Goal: Communication & Community: Answer question/provide support

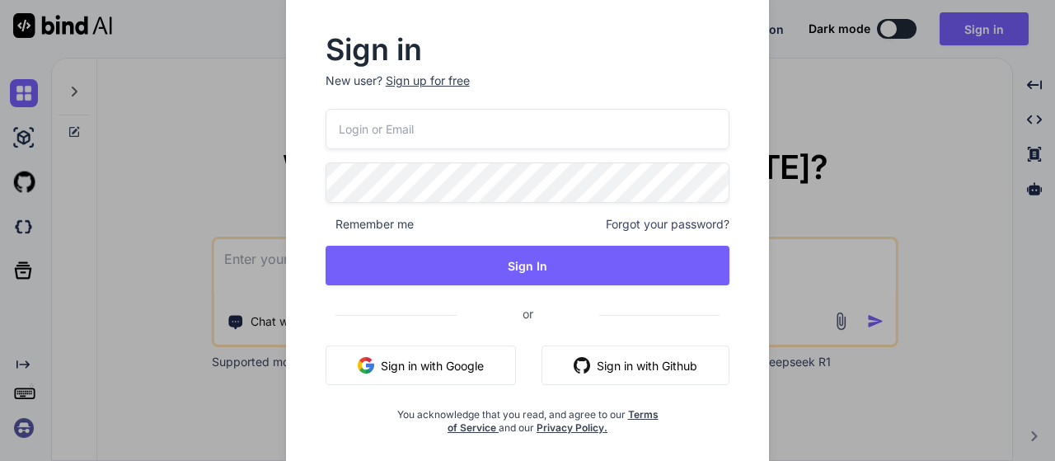
click at [439, 355] on button "Sign in with Google" at bounding box center [421, 365] width 190 height 40
click at [247, 261] on div "Sign in New user? Sign up for free Remember me Forgot your password? Sign In or…" at bounding box center [527, 230] width 1055 height 461
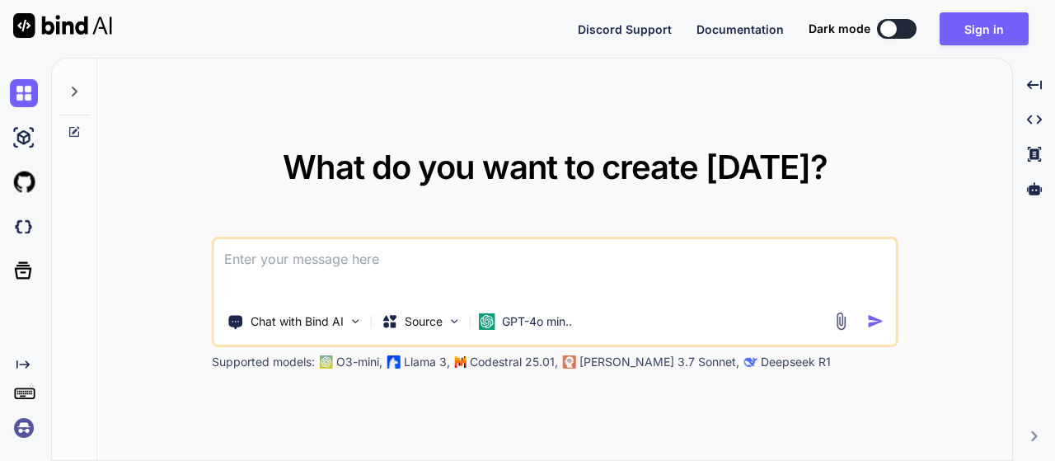
click at [308, 258] on textarea at bounding box center [555, 269] width 682 height 61
paste textarea
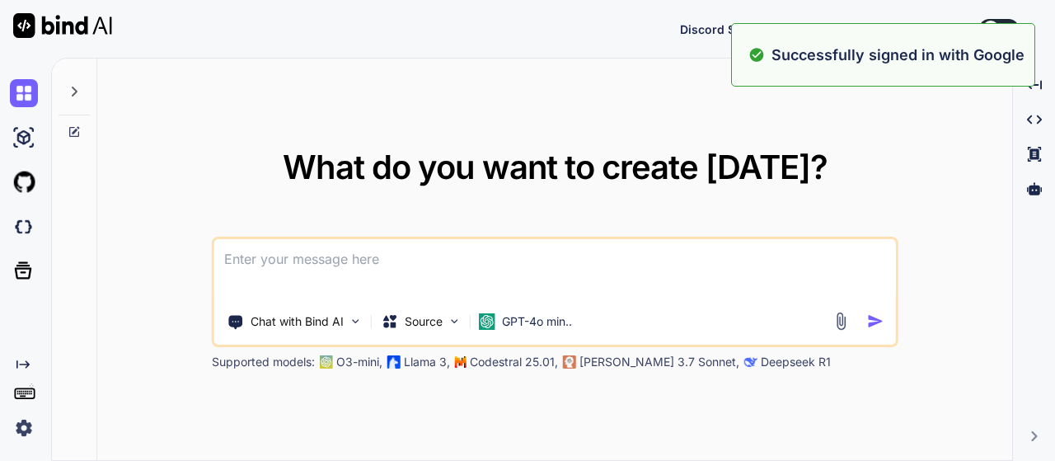
paste textarea "lore ip dol si ametc adipis <!ELITSED doei> <temp inci="ut" lab="etd"> <magn> <…"
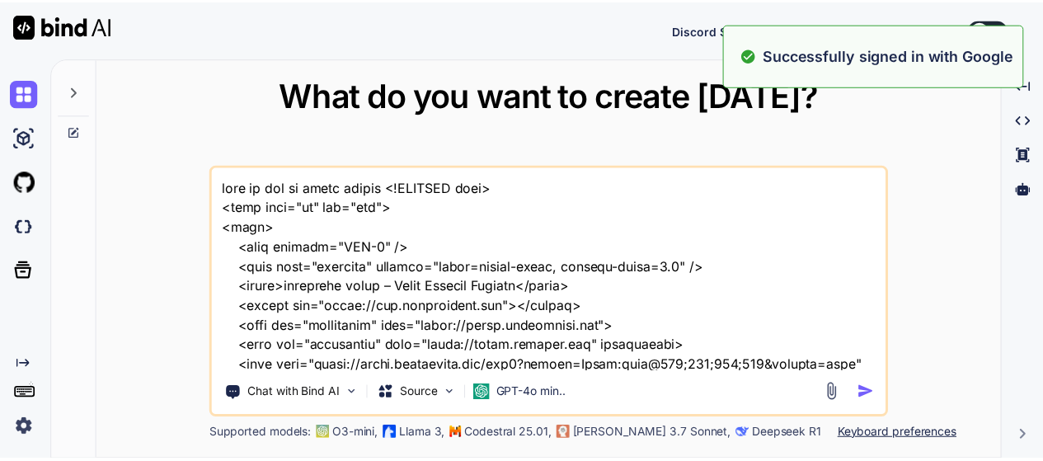
scroll to position [61322, 0]
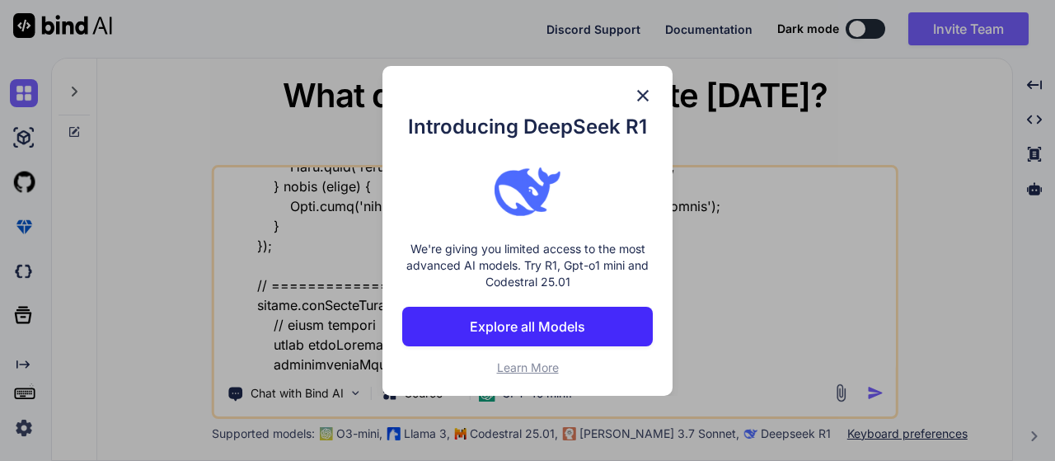
type textarea "lore ip dol si ametc adipis <!ELITSED doei> <temp inci="ut" lab="etd"> <magn> <…"
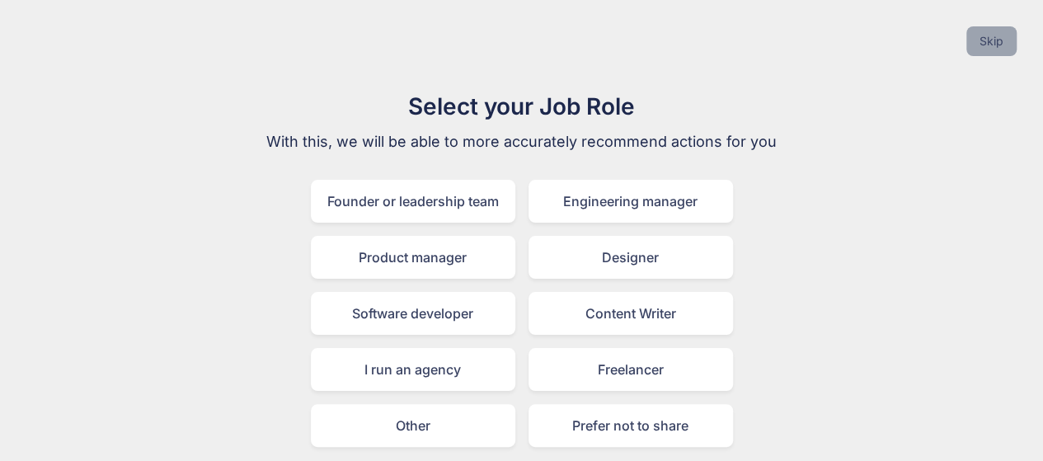
click at [981, 40] on button "Skip" at bounding box center [991, 41] width 50 height 30
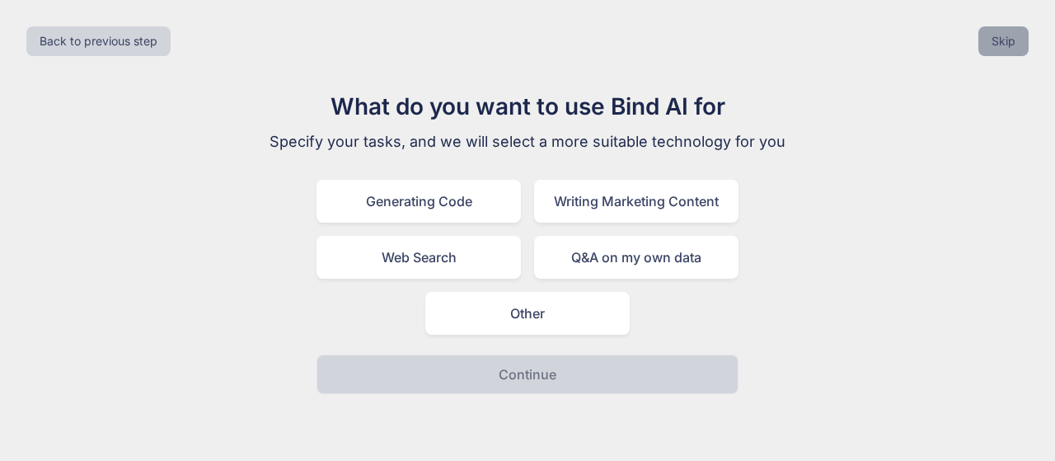
click at [1001, 34] on button "Skip" at bounding box center [1004, 41] width 50 height 30
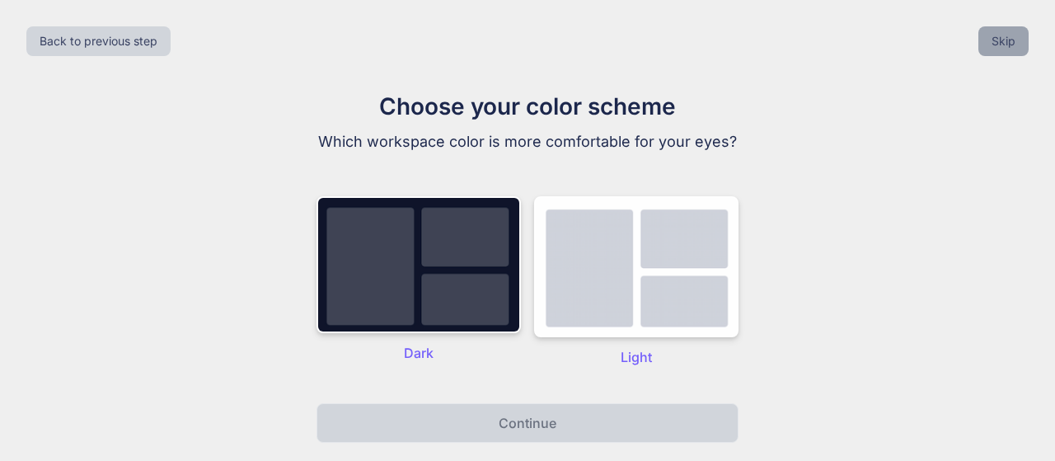
click at [1004, 37] on button "Skip" at bounding box center [1004, 41] width 50 height 30
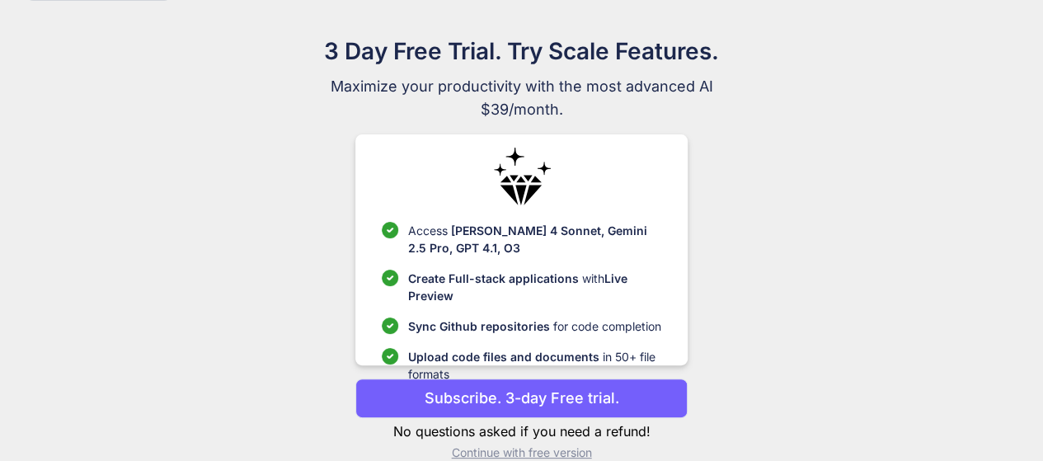
scroll to position [81, 0]
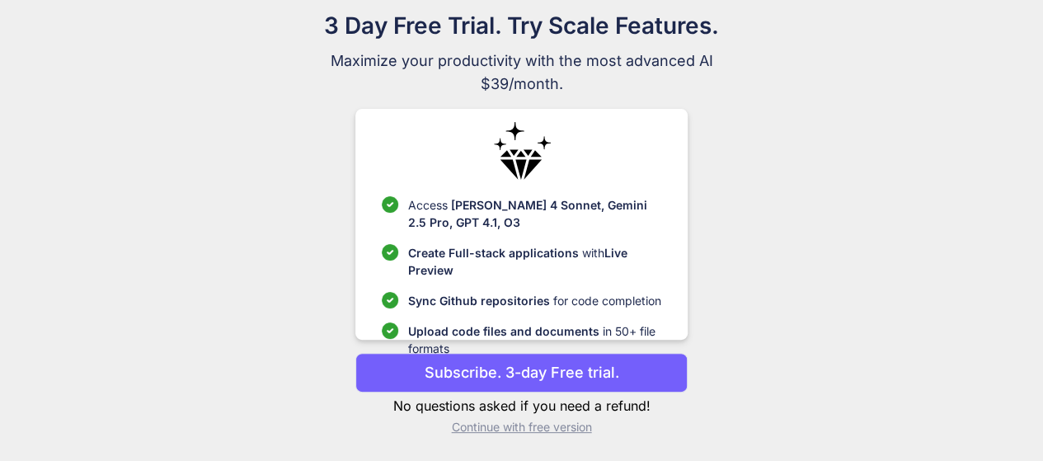
click at [504, 373] on p "Subscribe. 3-day Free trial." at bounding box center [522, 372] width 195 height 22
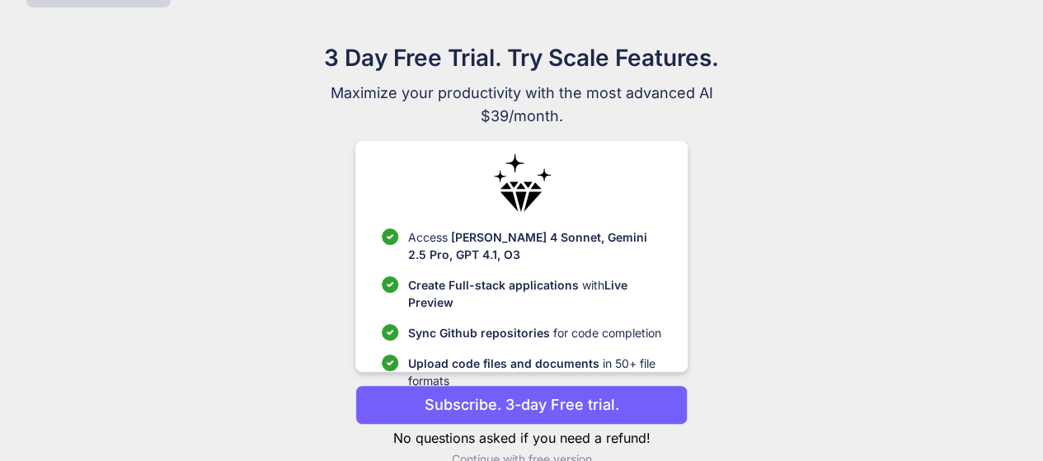
scroll to position [0, 0]
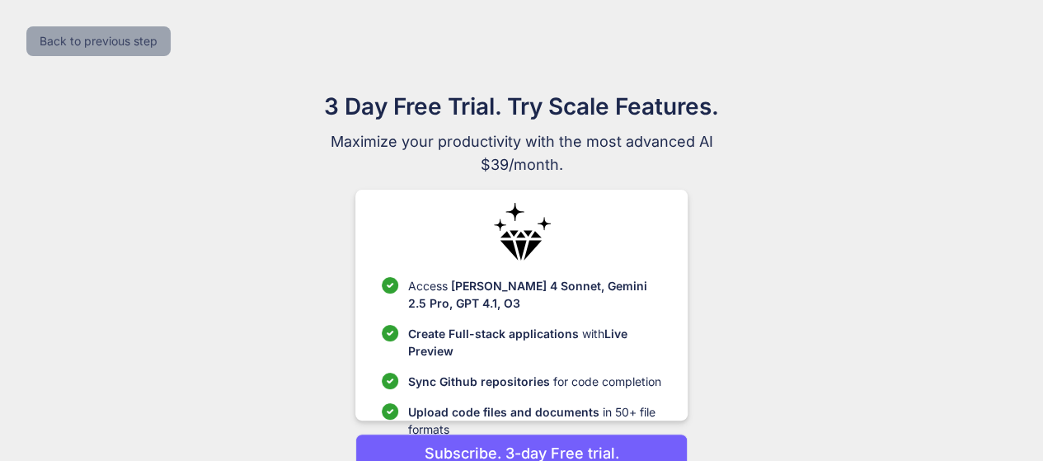
click at [52, 37] on button "Back to previous step" at bounding box center [98, 41] width 144 height 30
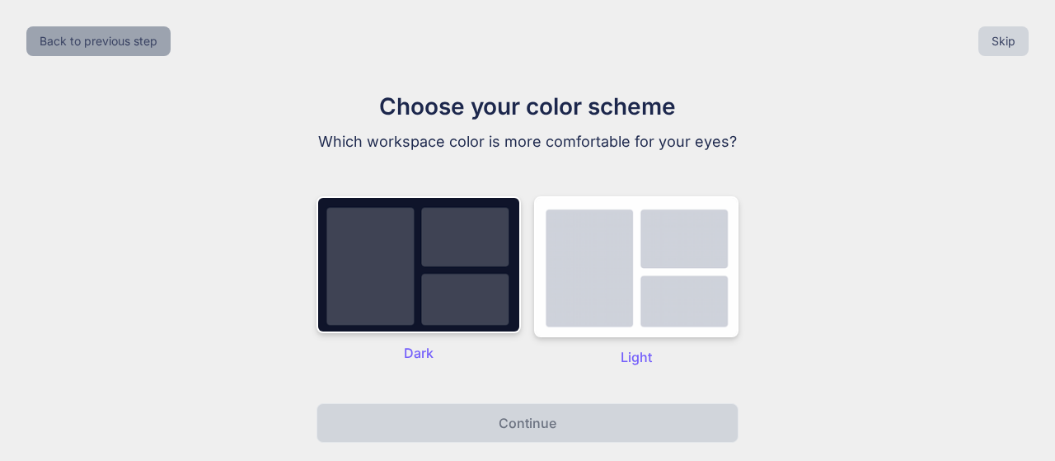
click at [63, 44] on button "Back to previous step" at bounding box center [98, 41] width 144 height 30
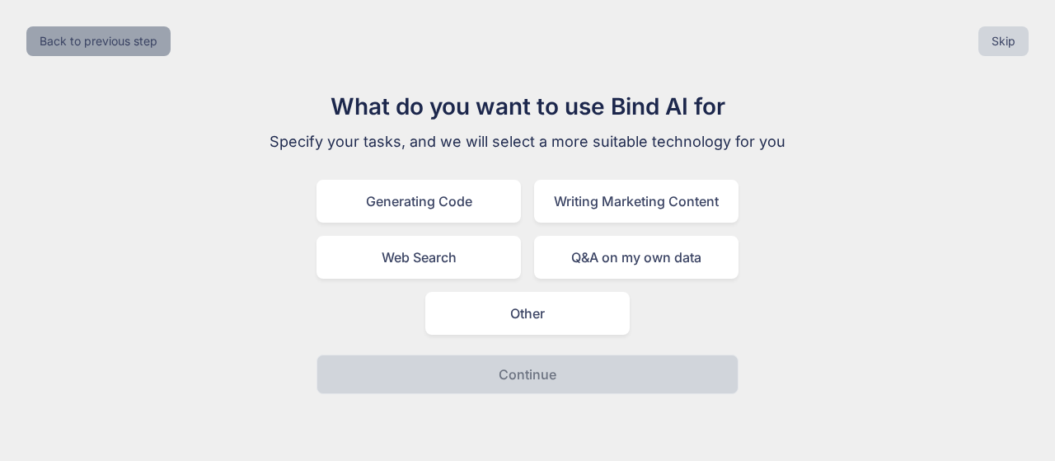
click at [63, 44] on button "Back to previous step" at bounding box center [98, 41] width 144 height 30
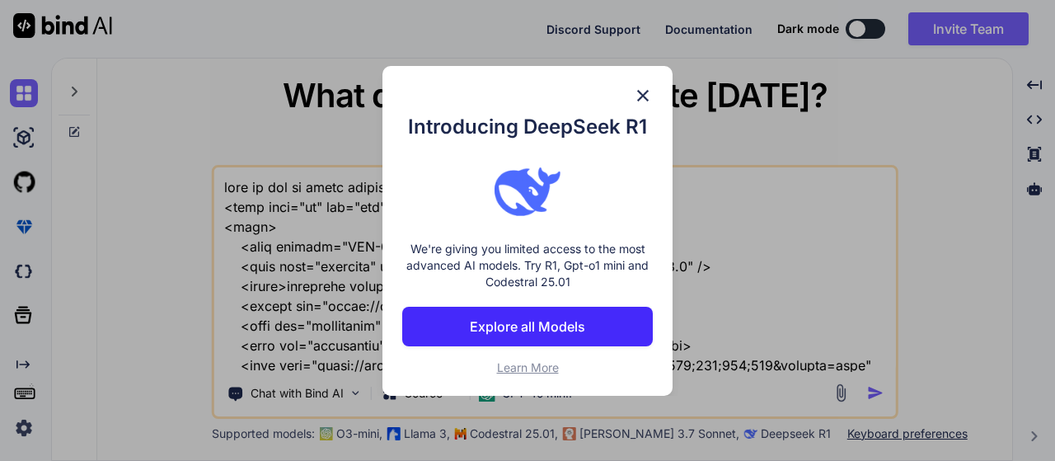
click at [643, 88] on img at bounding box center [643, 96] width 20 height 20
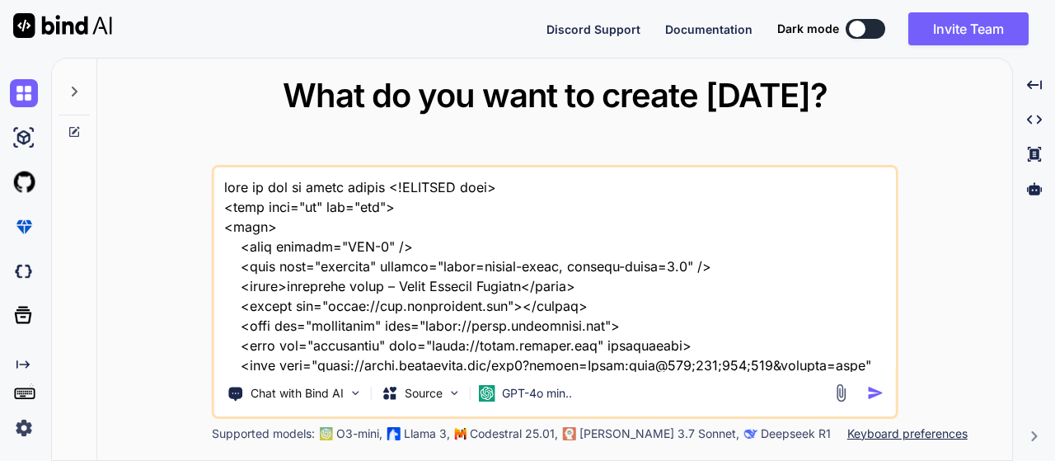
click at [475, 273] on textarea at bounding box center [555, 269] width 682 height 204
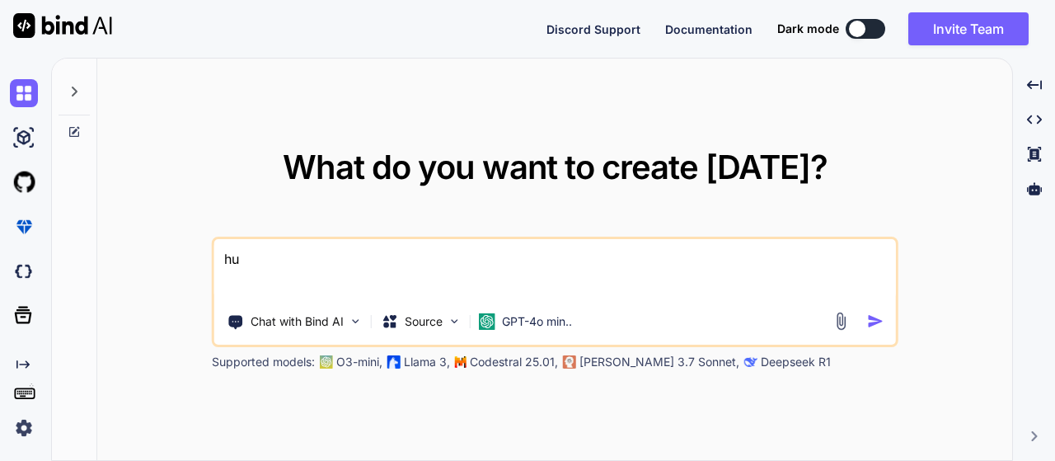
type textarea "h"
type textarea "a"
paste textarea "<!LOREMIP dolo> <sita cons="ad" eli="sed"> <doei> <temp incidid="UTL-9" /> <etd…"
type textarea "lo ipsu do sit am <!CONSECT adip> <elit sedd="ei" tem="inc"> <utla> <etdo magna…"
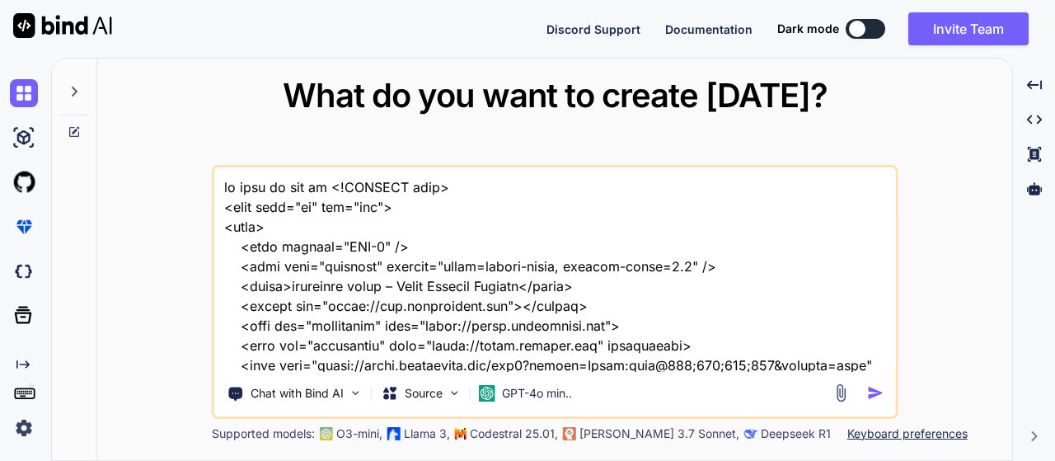
scroll to position [56414, 0]
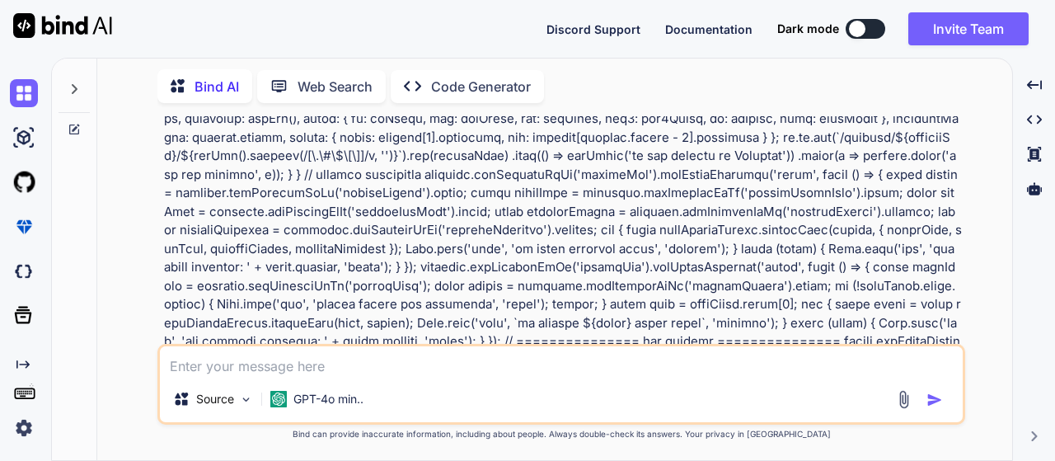
scroll to position [10505, 0]
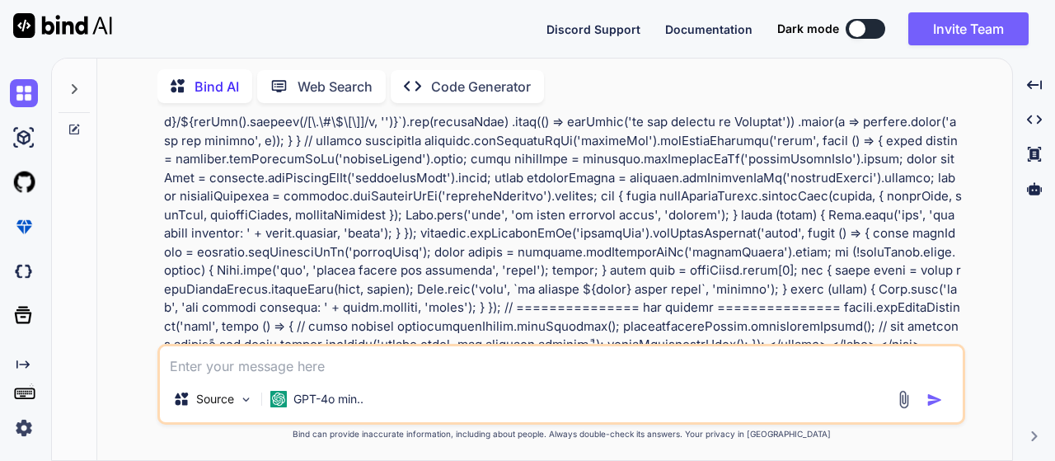
click at [341, 368] on textarea at bounding box center [561, 361] width 803 height 30
type textarea "طب ما تطور من كود دا"
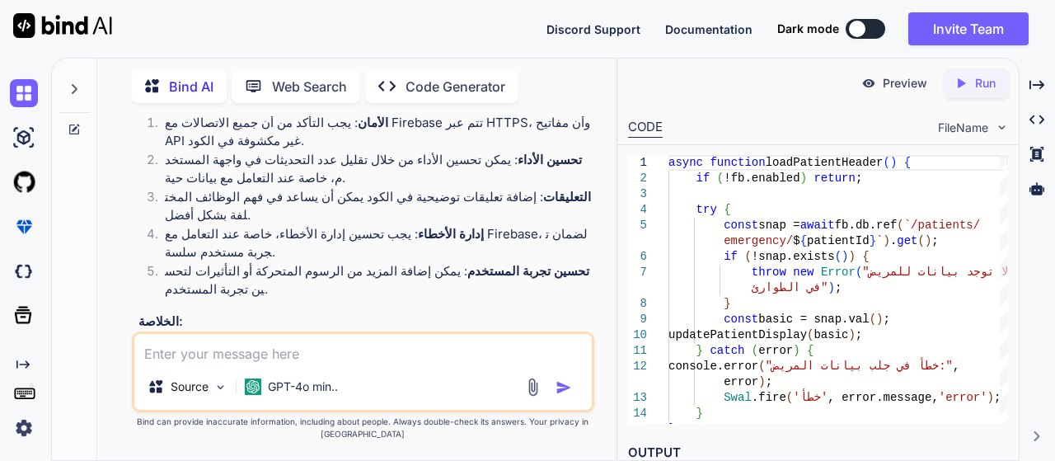
scroll to position [19349, 0]
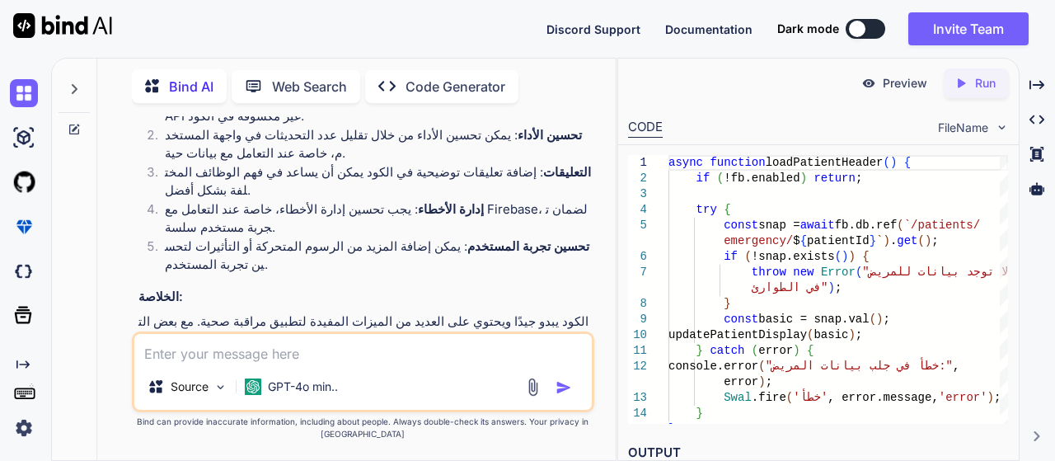
click at [317, 344] on textarea at bounding box center [363, 349] width 458 height 30
type textarea "ابعت كود بعد تعديلات دي"
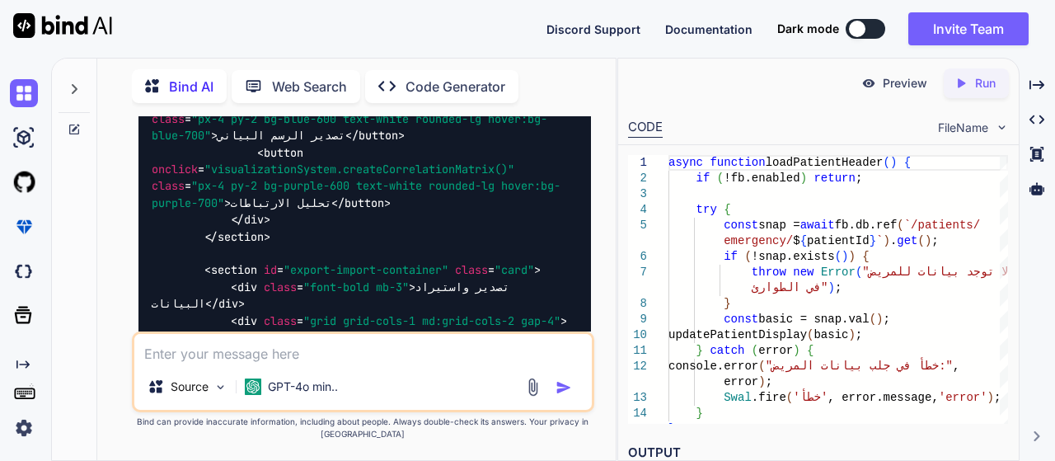
scroll to position [26123, 0]
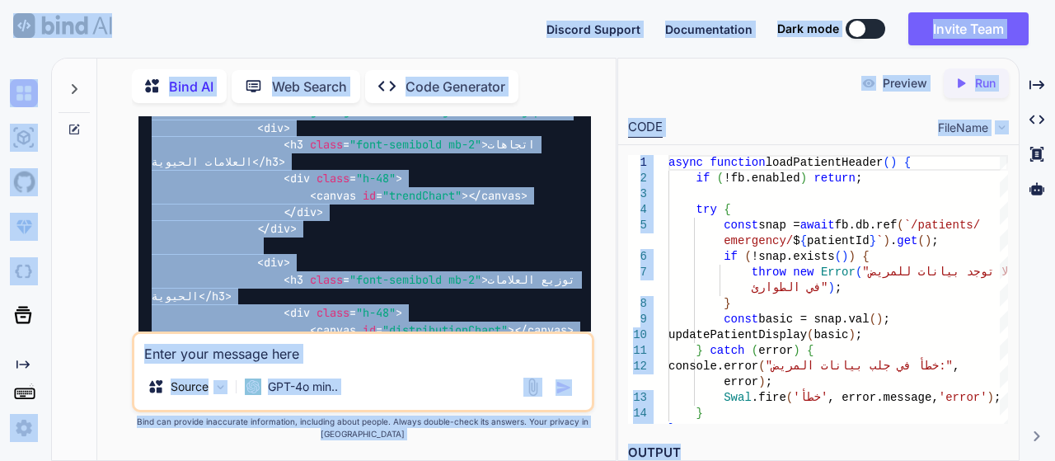
scroll to position [26371, 0]
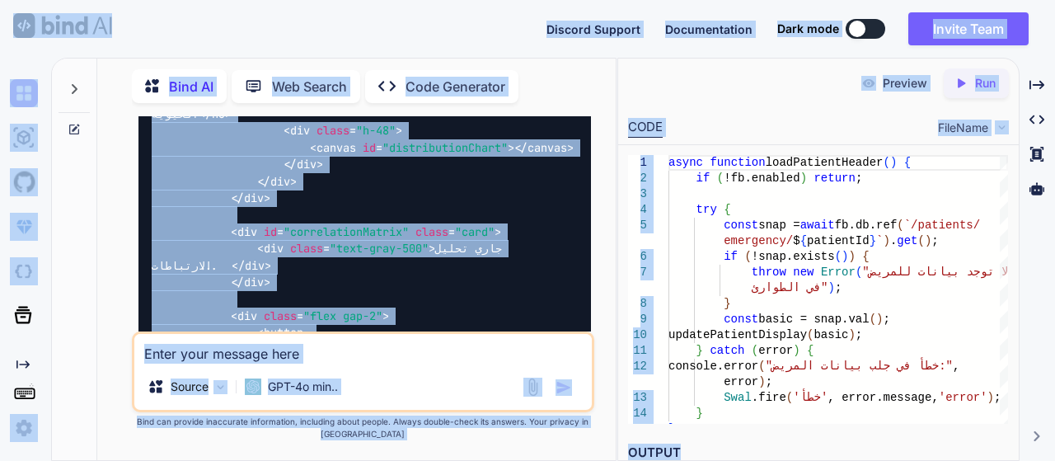
click at [319, 426] on span ""px-4 py-2 bg-purple-600 text-white rounded-lg hover:bg-purple-700"" at bounding box center [356, 441] width 409 height 31
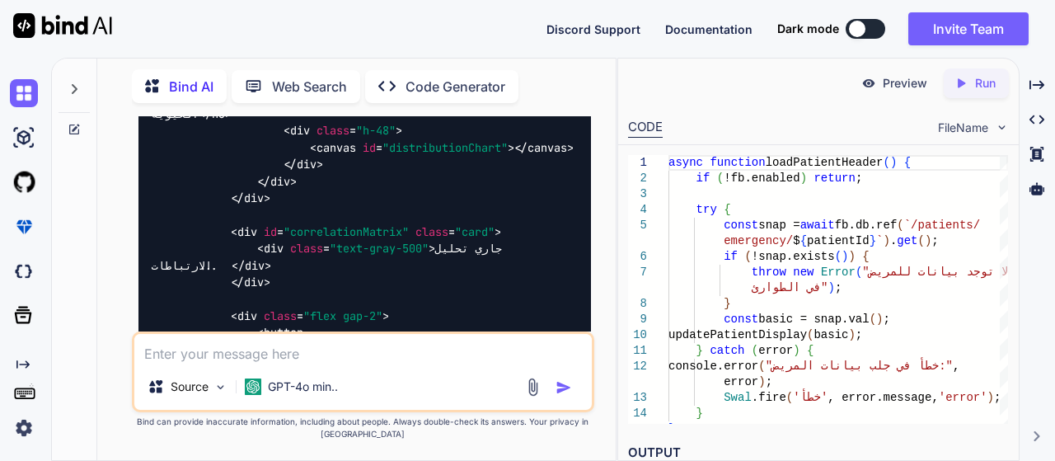
click at [319, 426] on span ""px-4 py-2 bg-purple-600 text-white rounded-lg hover:bg-purple-700"" at bounding box center [356, 441] width 409 height 31
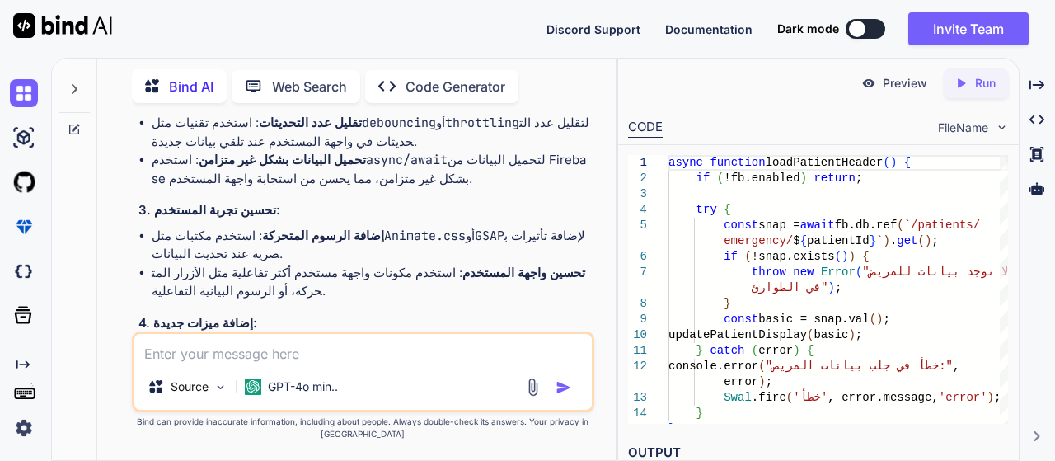
scroll to position [19918, 0]
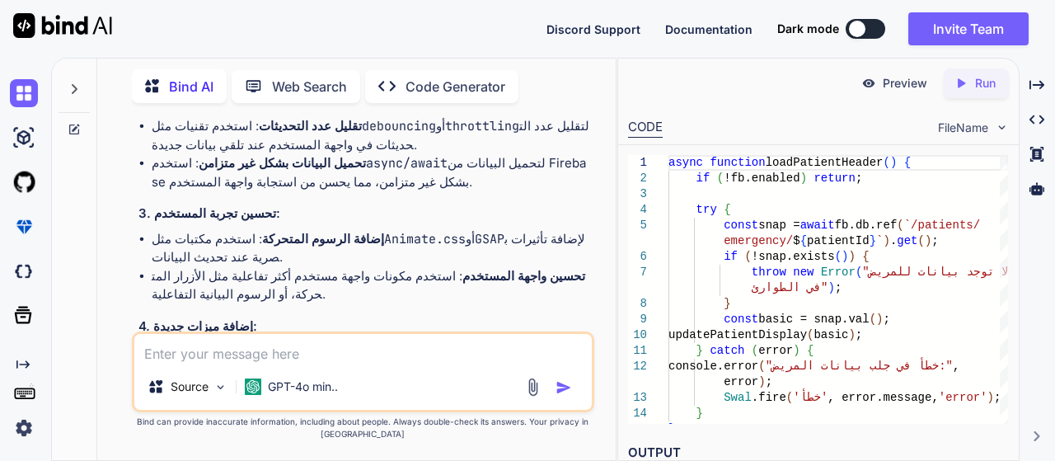
drag, startPoint x: 500, startPoint y: 257, endPoint x: 139, endPoint y: 213, distance: 363.0
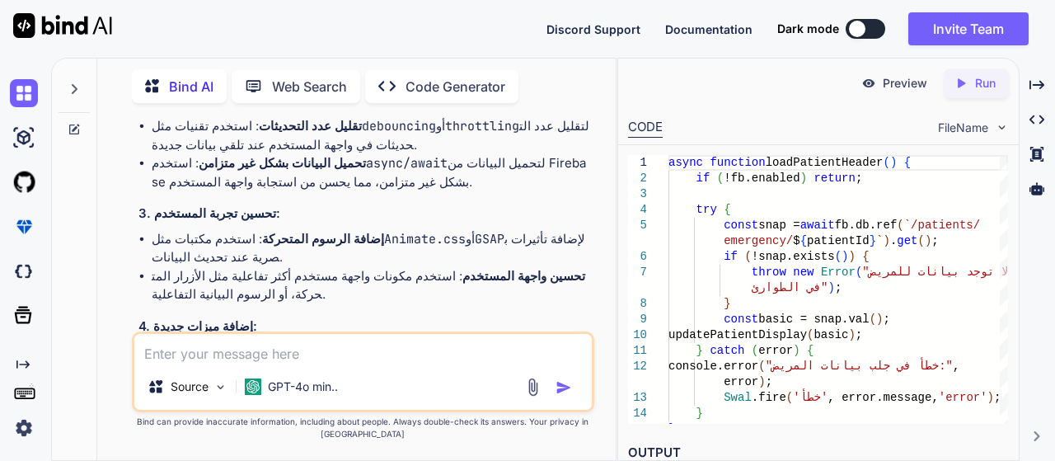
click at [237, 350] on textarea at bounding box center [363, 349] width 458 height 30
paste textarea "<!LOREMIP dolo> <sita cons="ad" eli="sed"> <doei> <temp incidid="UTL-9" /> <etd…"
type textarea "lor ipsu dol sit <!AMETCON adip> <elit sedd="ei" tem="inc"> <utla> <etdo magnaa…"
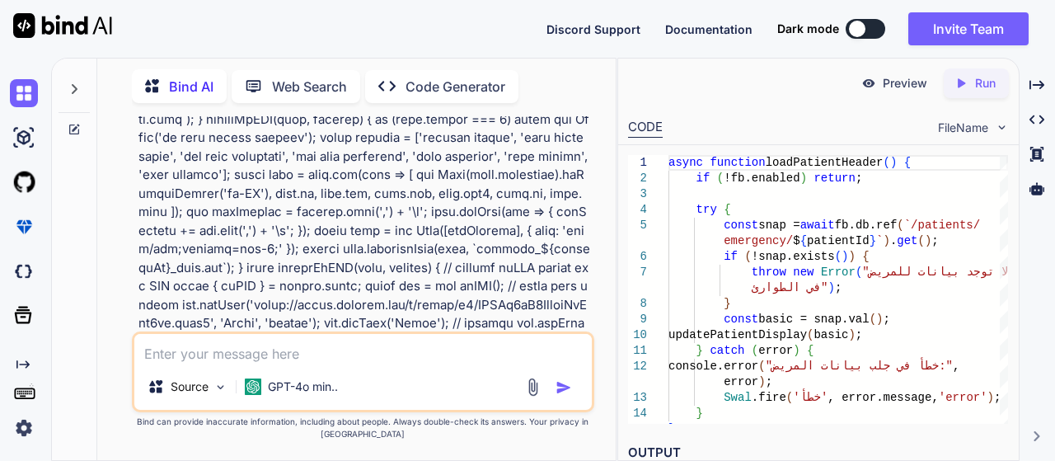
scroll to position [38790, 0]
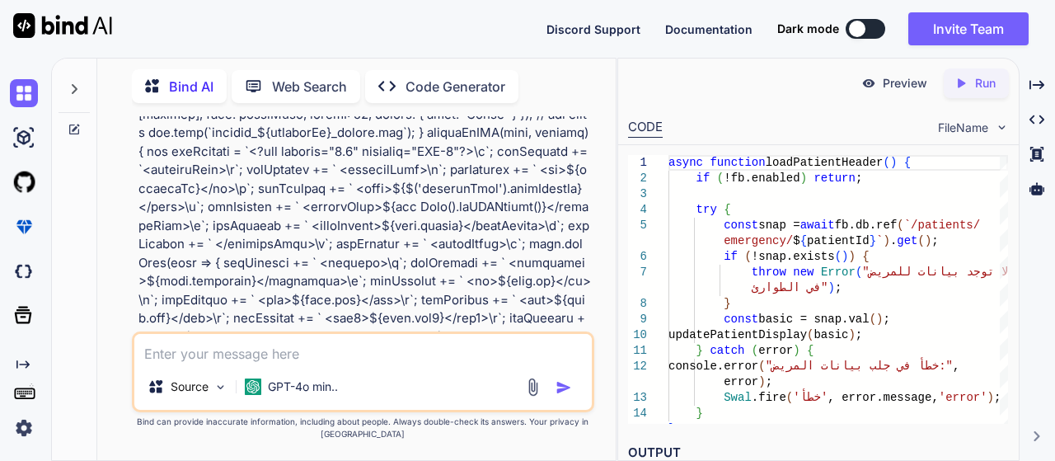
drag, startPoint x: 418, startPoint y: 217, endPoint x: 416, endPoint y: 245, distance: 28.1
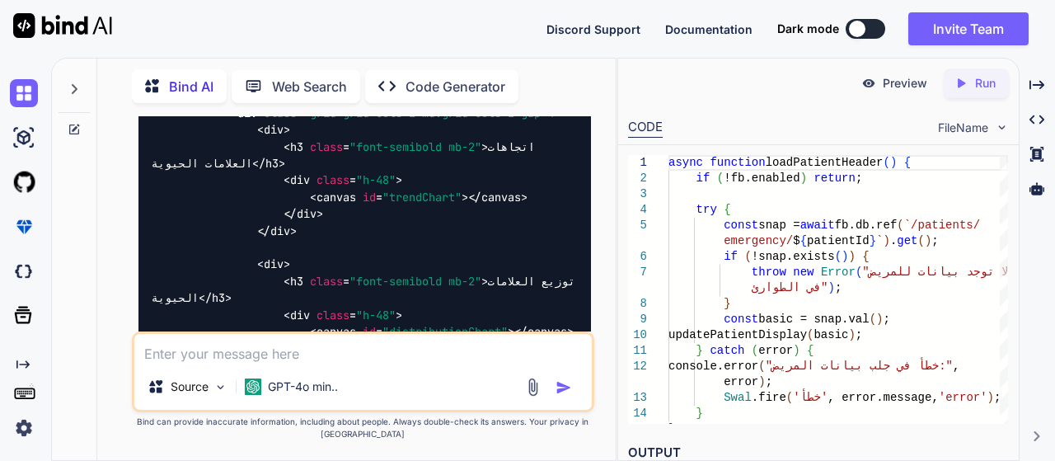
scroll to position [51569, 0]
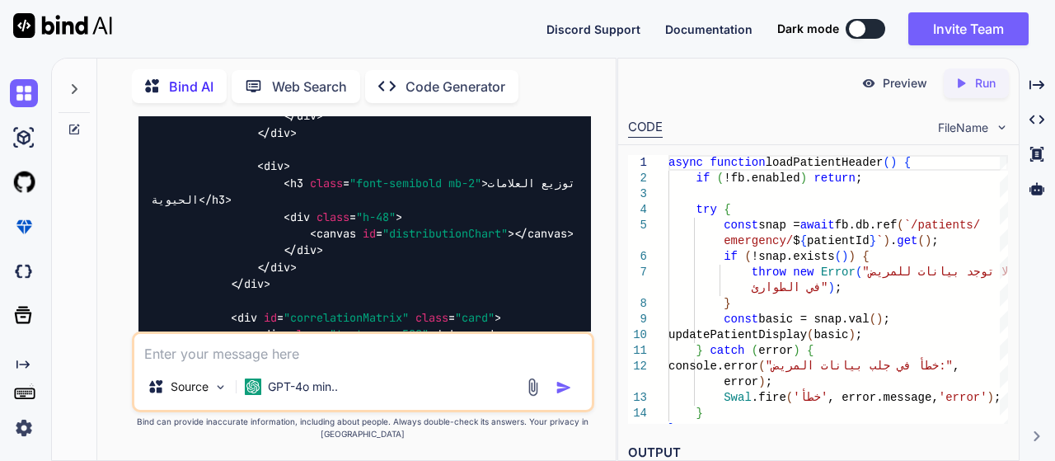
click at [273, 359] on textarea at bounding box center [363, 349] width 458 height 30
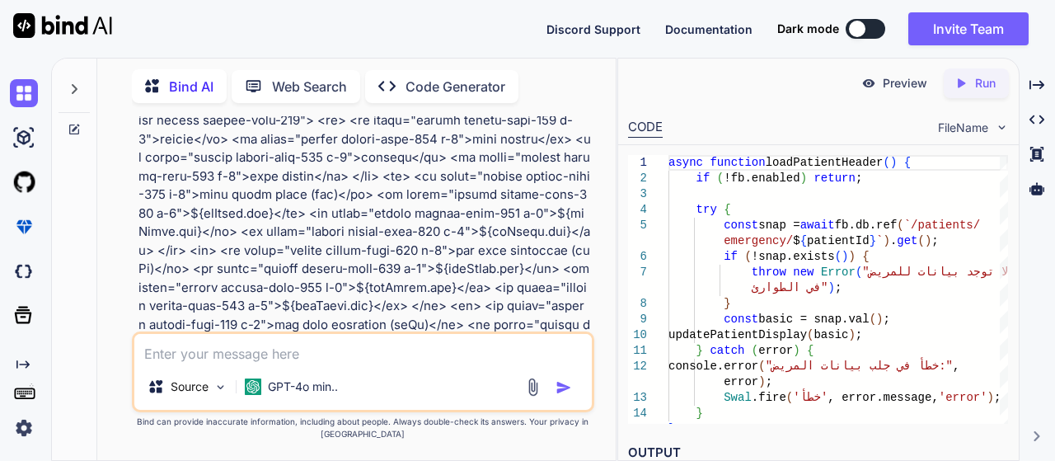
scroll to position [44973, 0]
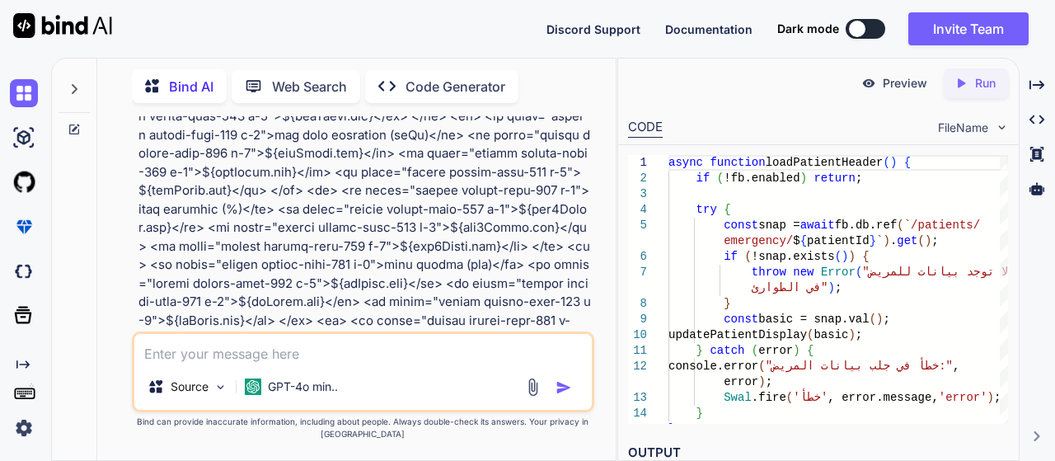
click at [285, 362] on textarea at bounding box center [363, 349] width 458 height 30
type textarea "ربط مش شغال"
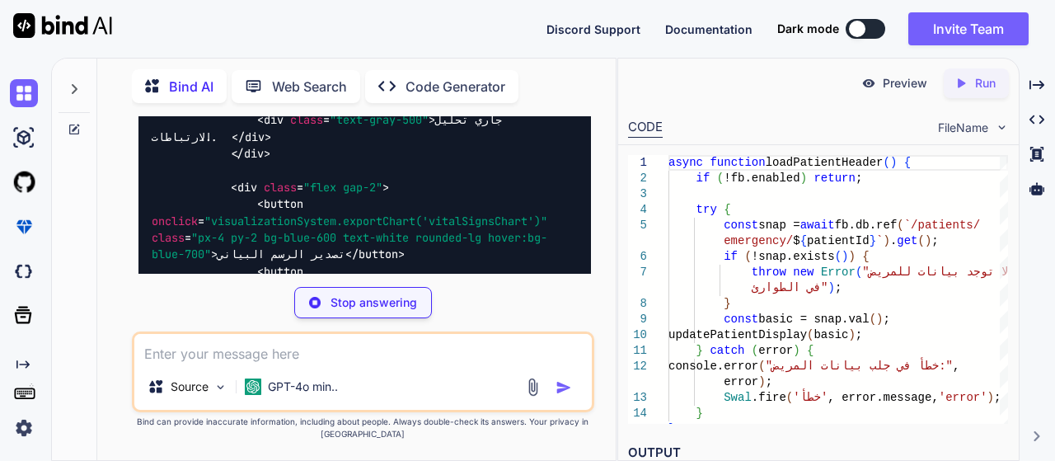
scroll to position [51909, 0]
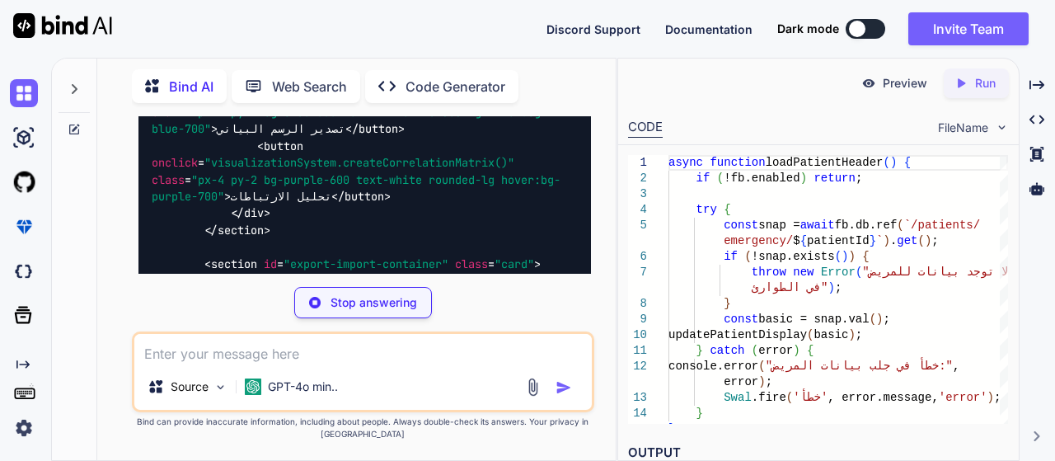
click at [233, 357] on textarea at bounding box center [363, 349] width 458 height 30
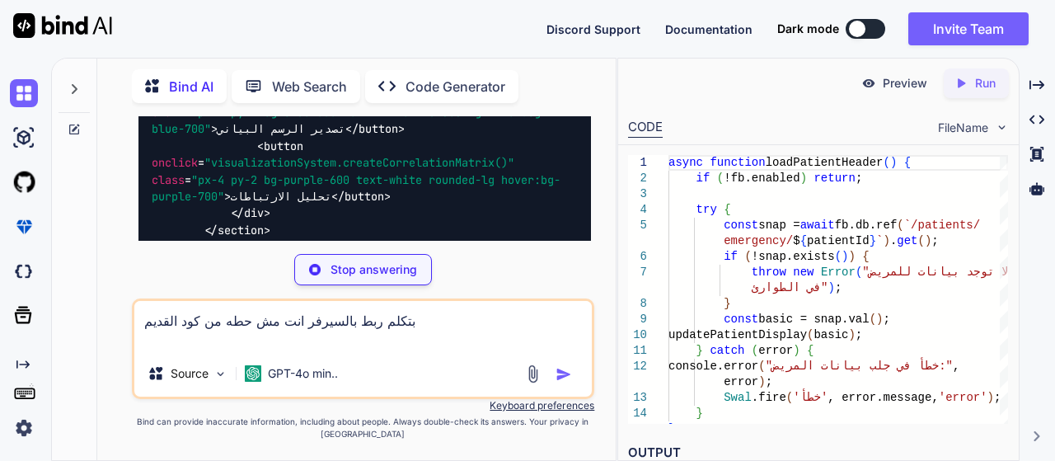
type textarea "بتكلم ربط بالسيرفر انت مش حطه من كود القديم"
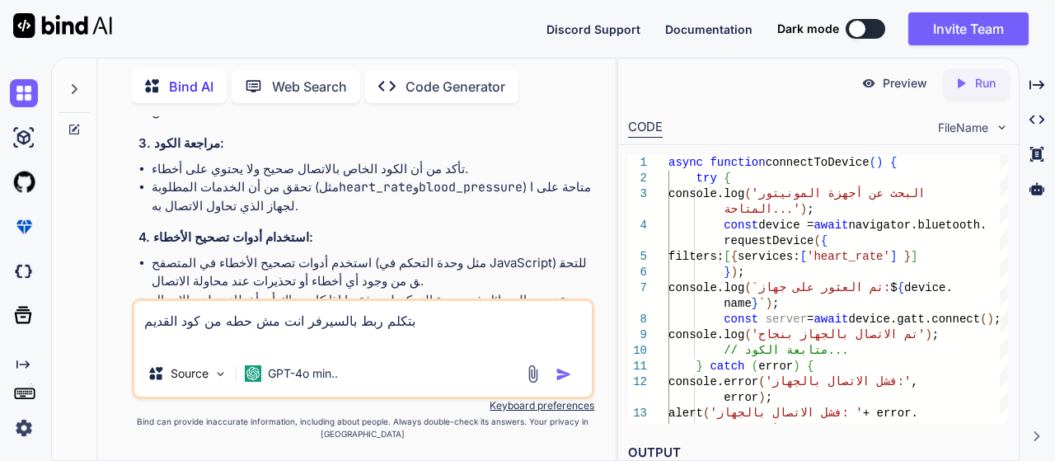
scroll to position [52661, 0]
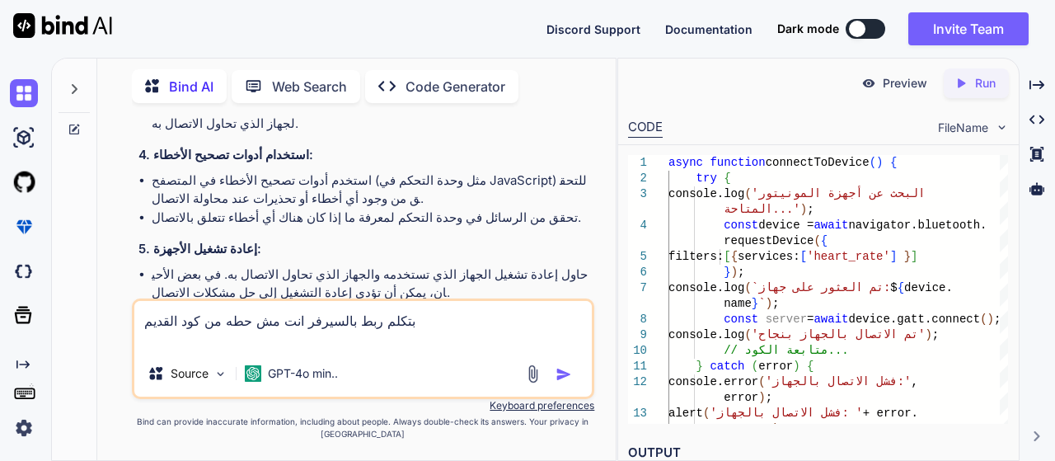
click at [561, 371] on img "button" at bounding box center [564, 374] width 16 height 16
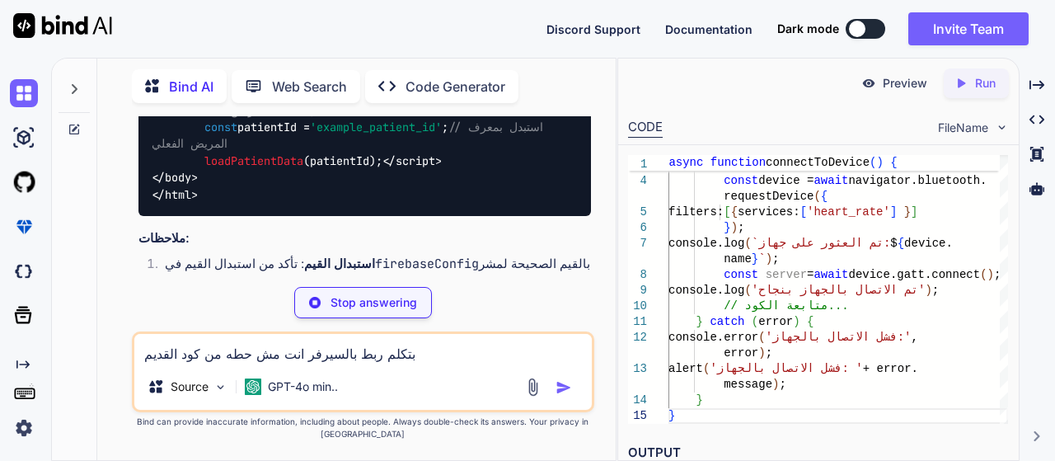
scroll to position [54456, 0]
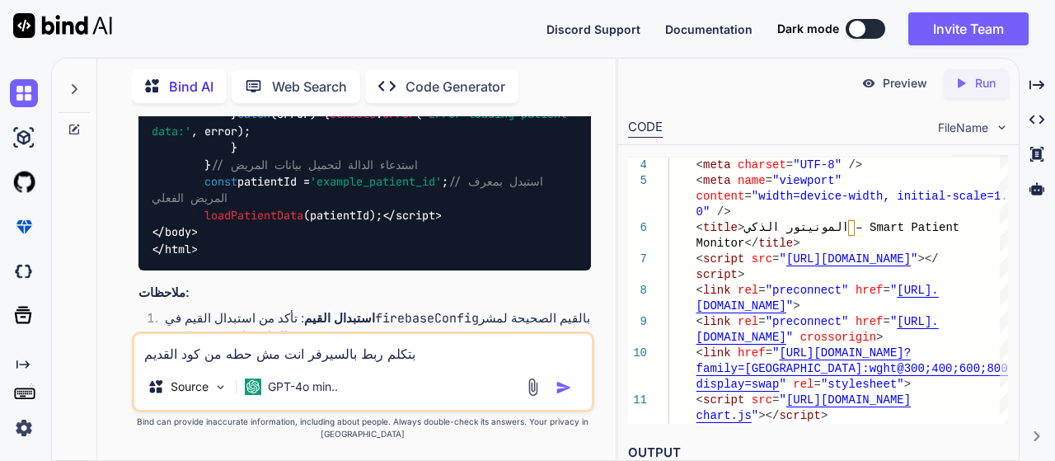
click at [261, 360] on textarea "بتكلم ربط بالسيرفر انت مش حطه من كود القديم" at bounding box center [363, 349] width 458 height 30
type textarea "ابعت كود كامل بقي"
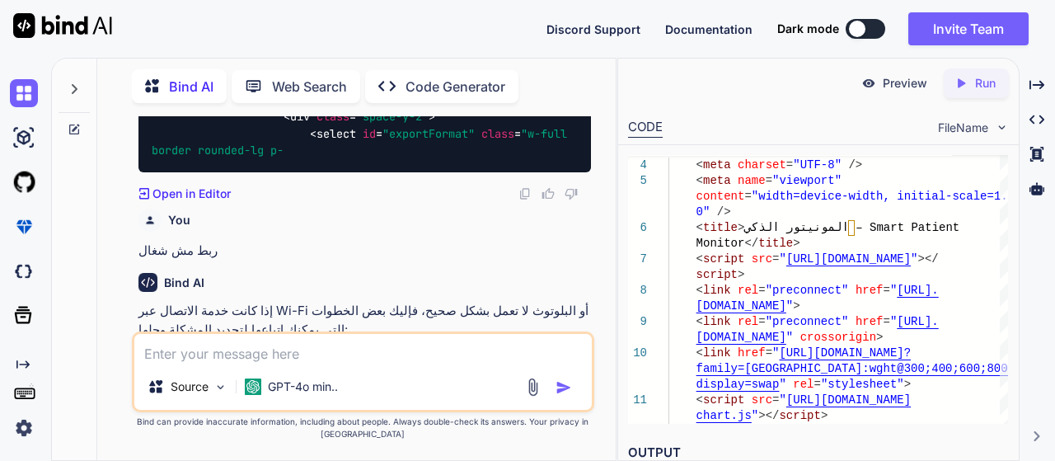
scroll to position [52347, 0]
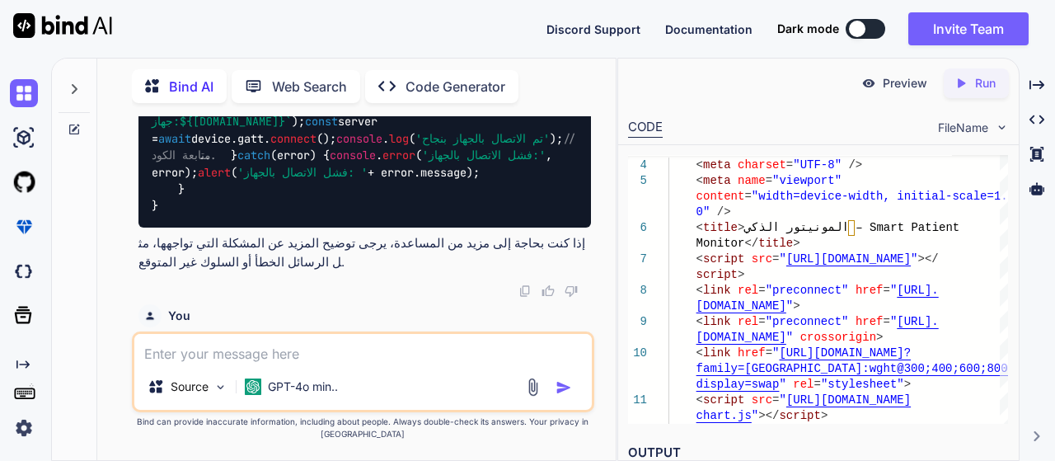
scroll to position [52924, 0]
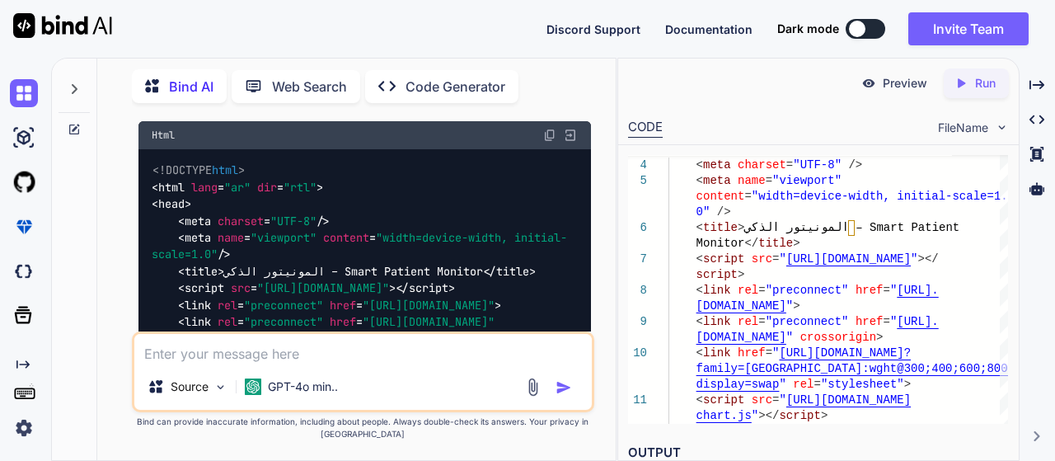
scroll to position [54986, 0]
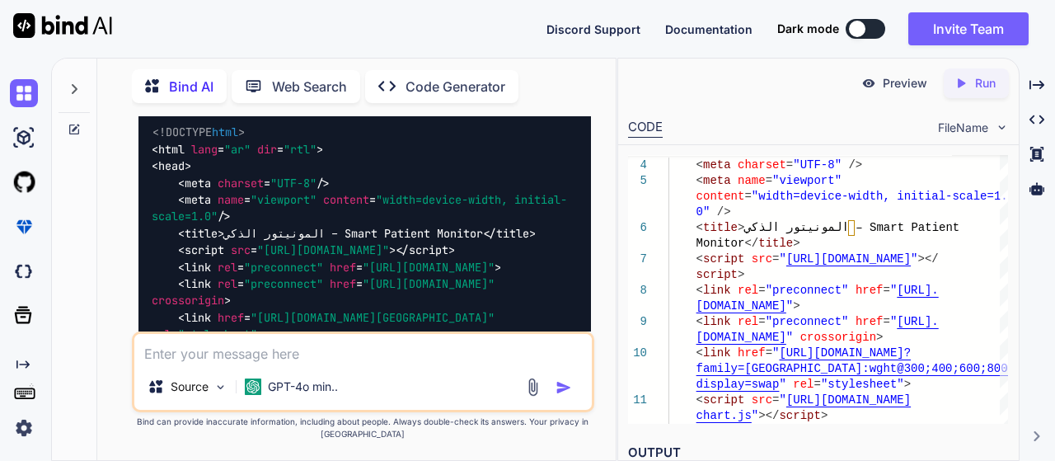
click at [547, 104] on img at bounding box center [549, 97] width 13 height 13
